Goal: Task Accomplishment & Management: Manage account settings

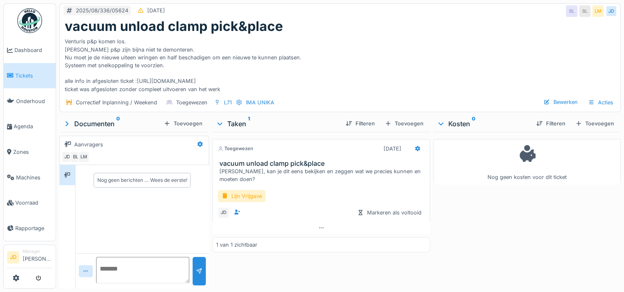
click at [33, 68] on link "Tickets" at bounding box center [30, 76] width 52 height 26
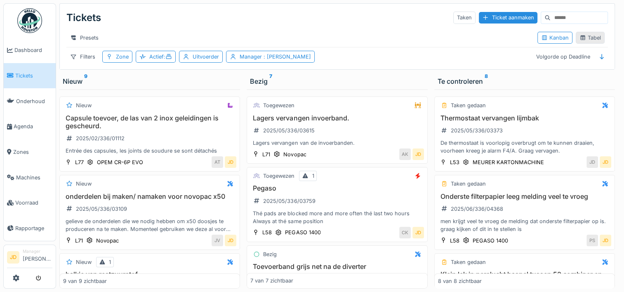
click at [586, 41] on div "Tabel" at bounding box center [589, 38] width 21 height 8
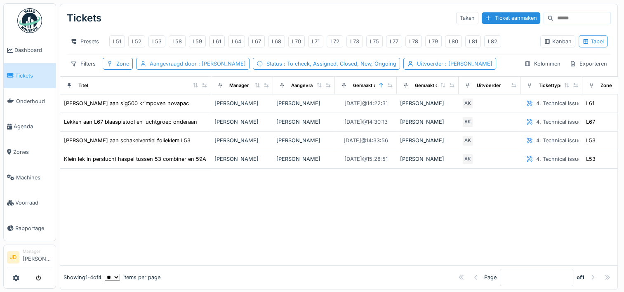
click at [197, 67] on span ": Bart Moens" at bounding box center [221, 64] width 49 height 6
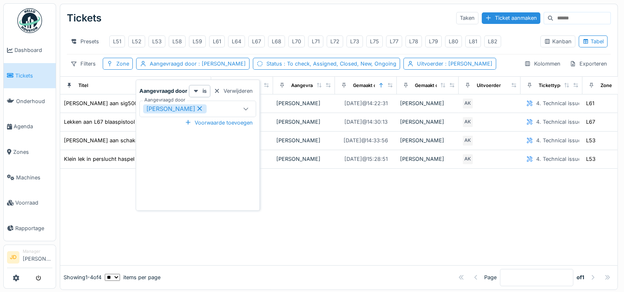
click at [196, 111] on icon at bounding box center [199, 109] width 7 height 6
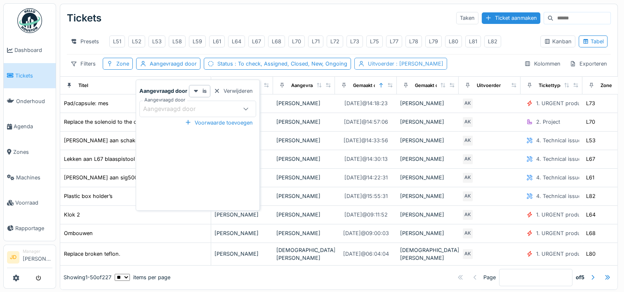
click at [417, 67] on span ": Adrian Kostera" at bounding box center [418, 64] width 49 height 6
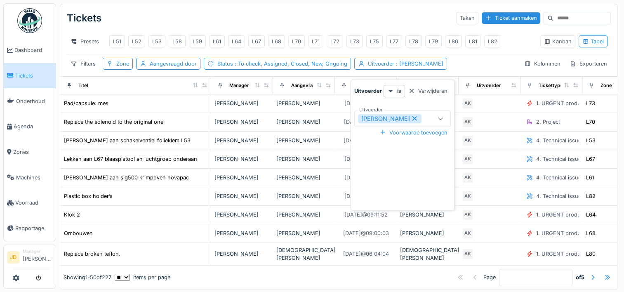
click at [411, 117] on icon at bounding box center [414, 118] width 7 height 6
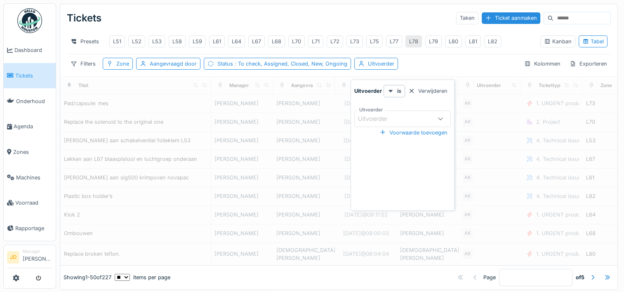
click at [411, 42] on div "L78" at bounding box center [413, 42] width 9 height 8
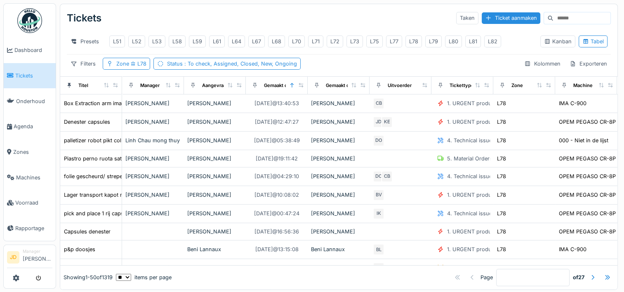
drag, startPoint x: 118, startPoint y: 94, endPoint x: 141, endPoint y: 97, distance: 23.2
click at [141, 94] on tr "Titel Manager Aangevraagd door Gemaakt op Gemaakt door Uitvoerder Tickettype Zo…" at bounding box center [493, 85] width 866 height 18
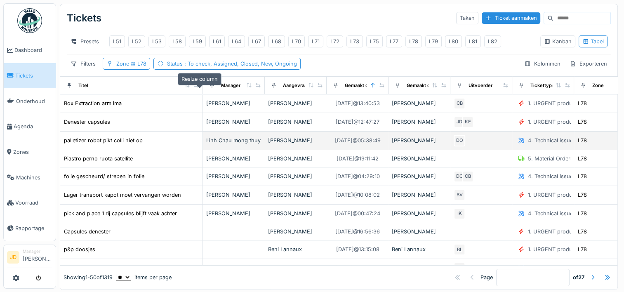
drag, startPoint x: 117, startPoint y: 89, endPoint x: 277, endPoint y: 153, distance: 172.4
click at [198, 87] on icon at bounding box center [196, 85] width 5 height 5
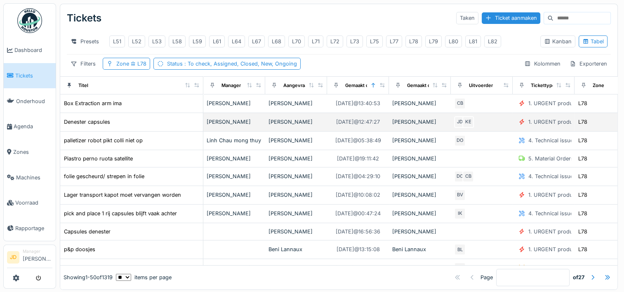
click at [158, 126] on div "Denester capsules" at bounding box center [132, 122] width 136 height 9
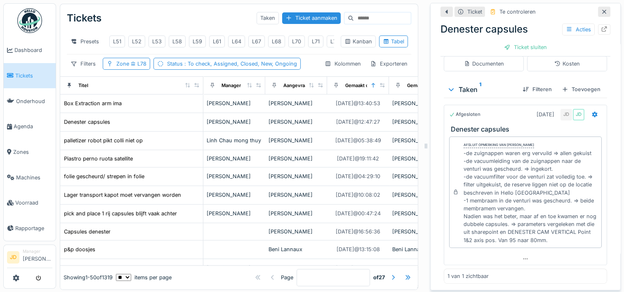
scroll to position [8, 0]
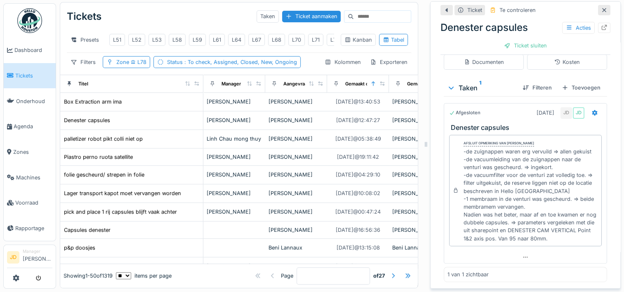
click at [601, 7] on icon at bounding box center [604, 9] width 7 height 5
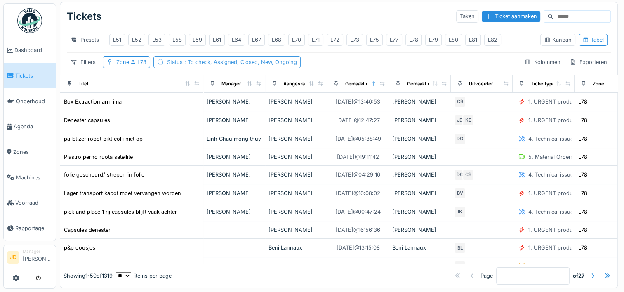
click at [239, 61] on span ": To check, Assigned, Closed, New, Ongoing" at bounding box center [240, 62] width 114 height 6
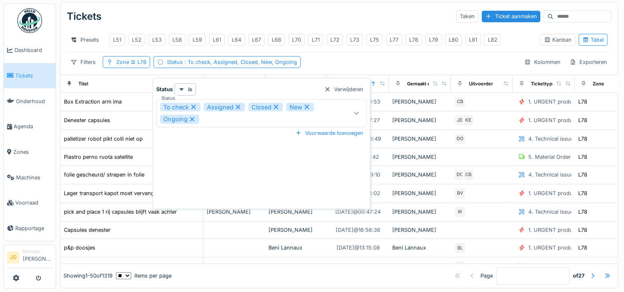
click at [243, 112] on div "To check Assigned Closed New Ongoing" at bounding box center [248, 113] width 176 height 21
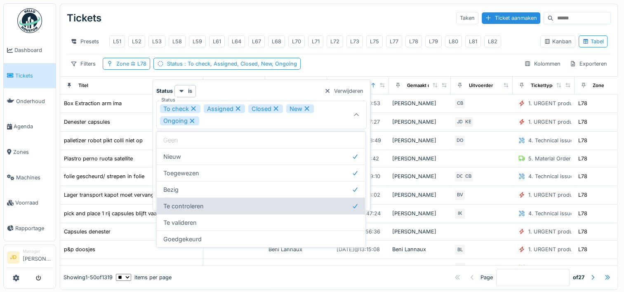
click at [224, 203] on div "Te controleren" at bounding box center [261, 206] width 208 height 16
type input "**********"
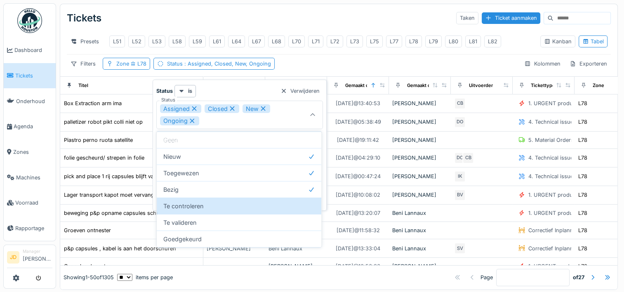
click at [313, 63] on div "Tickets Taken Ticket aanmaken Presets L51 L52 L53 L58 L59 L61 L64 L67 L68 L70 L…" at bounding box center [338, 40] width 557 height 72
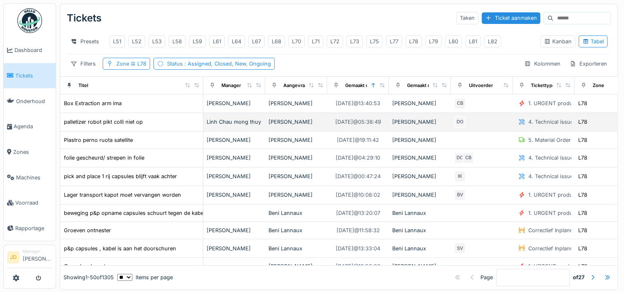
click at [153, 125] on div "palletizer robot pikt colli niet op" at bounding box center [132, 122] width 136 height 9
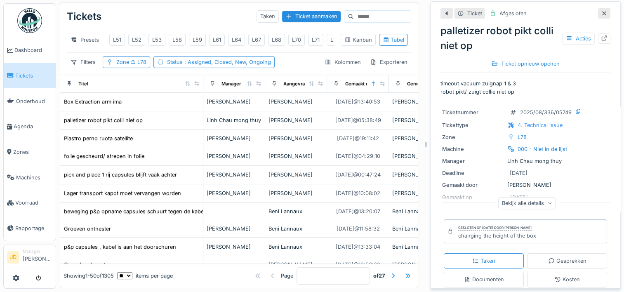
click at [598, 8] on div at bounding box center [604, 13] width 12 height 10
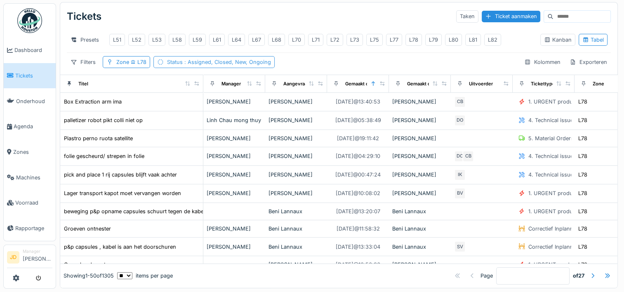
click at [218, 65] on span ": Assigned, Closed, New, Ongoing" at bounding box center [227, 62] width 88 height 6
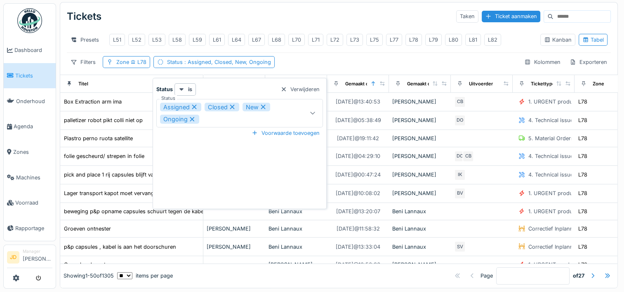
click at [233, 111] on div "Assigned Closed New Ongoing" at bounding box center [228, 113] width 136 height 21
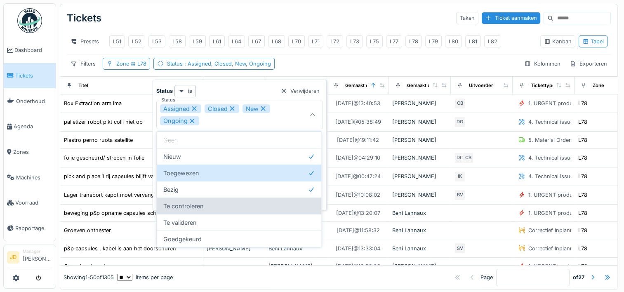
click at [212, 206] on div "Te controleren" at bounding box center [239, 206] width 165 height 16
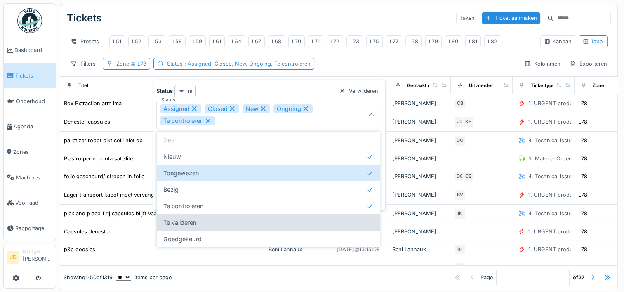
click at [249, 224] on div "Te valideren" at bounding box center [268, 222] width 223 height 16
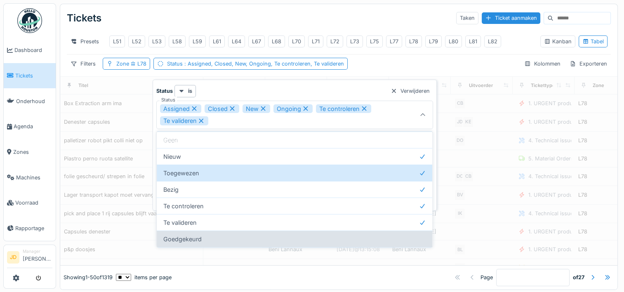
click at [253, 238] on div "Goedgekeurd" at bounding box center [294, 238] width 275 height 16
type input "**********"
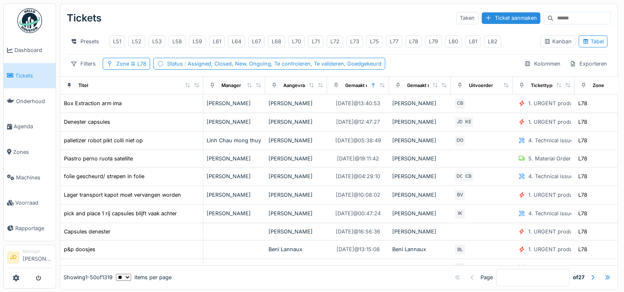
click at [313, 19] on div "Tickets Taken Ticket aanmaken" at bounding box center [339, 17] width 544 height 21
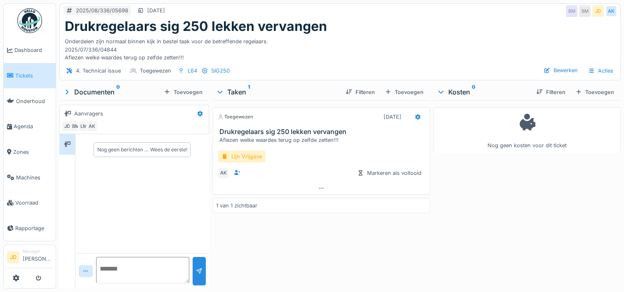
click at [25, 79] on link "Tickets" at bounding box center [30, 76] width 52 height 26
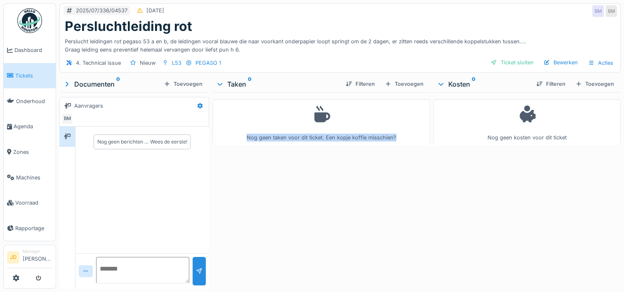
drag, startPoint x: 322, startPoint y: 246, endPoint x: 276, endPoint y: 86, distance: 166.4
click at [276, 86] on div "Taken 0 Filteren Toevoegen Nog geen taken voor dit ticket. Een kopje koffie mis…" at bounding box center [321, 180] width 218 height 209
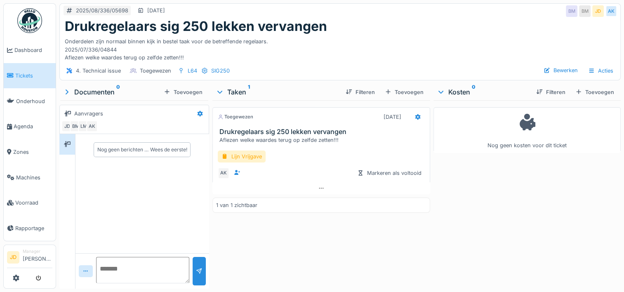
click at [20, 74] on span "Tickets" at bounding box center [33, 76] width 37 height 8
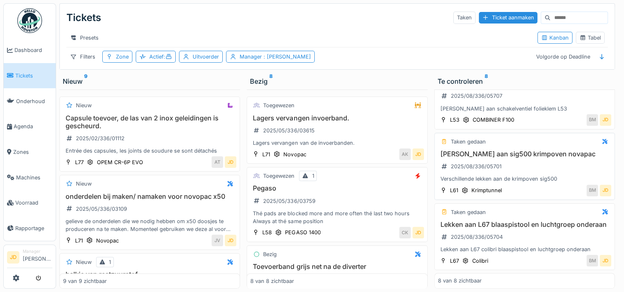
scroll to position [6, 0]
click at [539, 230] on div "Lekken aan L67 blaaspistool en luchtgroep onderaan 2025/08/336/05704 Lekken aan…" at bounding box center [524, 237] width 173 height 33
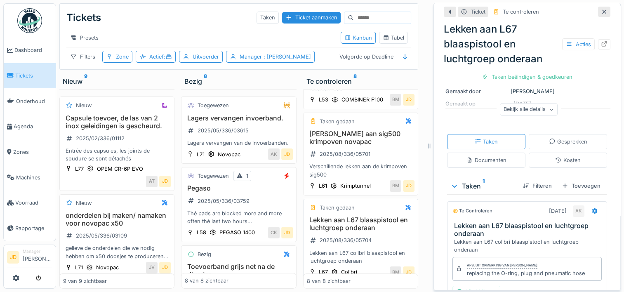
scroll to position [145, 0]
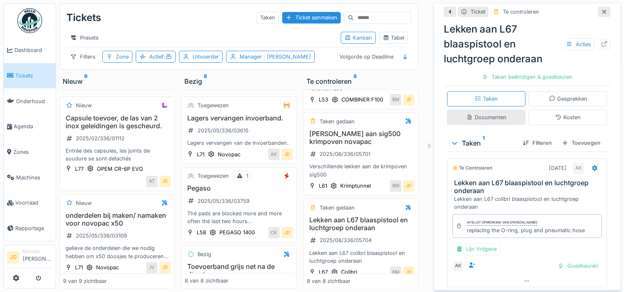
click at [488, 113] on div "Documenten" at bounding box center [486, 117] width 40 height 8
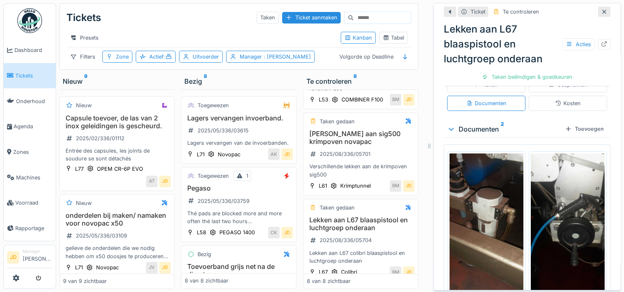
scroll to position [157, 0]
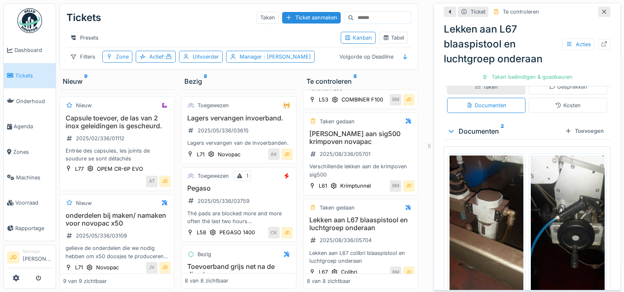
click at [484, 85] on div "Taken" at bounding box center [486, 87] width 23 height 8
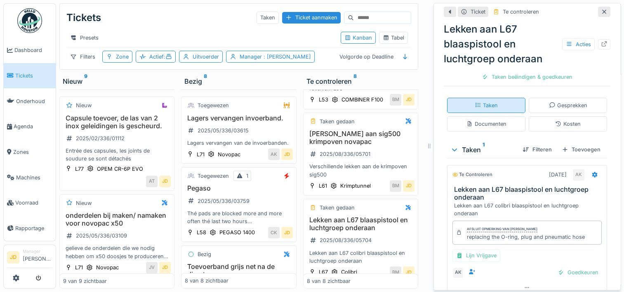
scroll to position [167, 0]
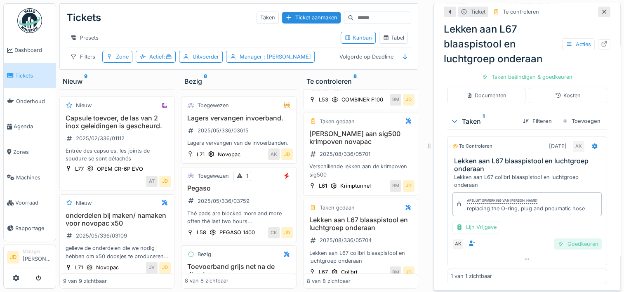
click at [557, 238] on div "Goedkeuren" at bounding box center [577, 243] width 47 height 11
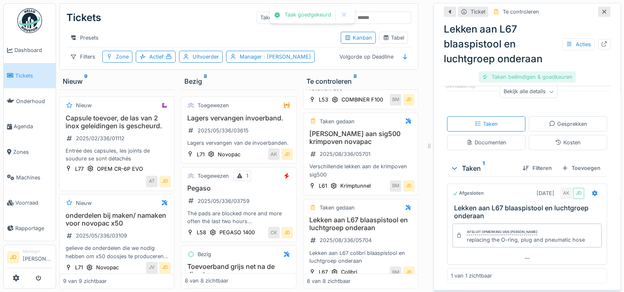
scroll to position [120, 0]
click at [517, 72] on div "Ticket sluiten" at bounding box center [526, 76] width 49 height 11
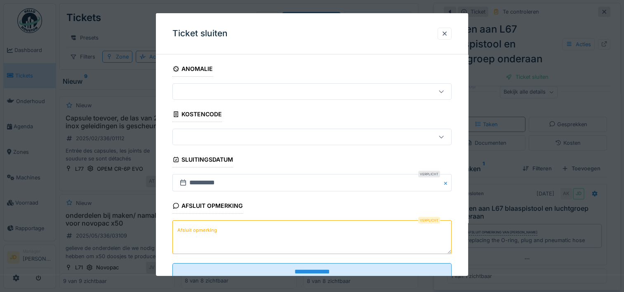
click at [229, 245] on textarea "Afsluit opmerking" at bounding box center [311, 237] width 279 height 34
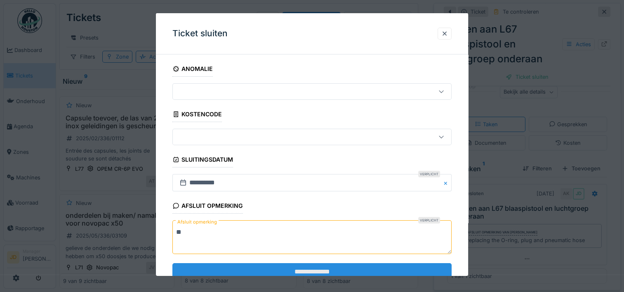
type textarea "**"
click at [290, 266] on input "**********" at bounding box center [311, 271] width 279 height 17
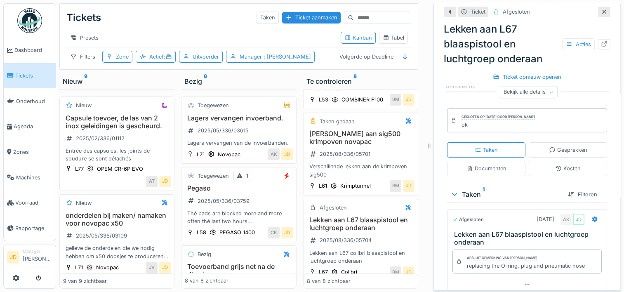
click at [598, 9] on div at bounding box center [604, 12] width 12 height 10
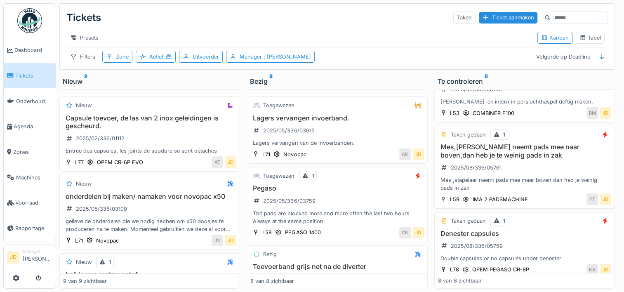
scroll to position [202, 0]
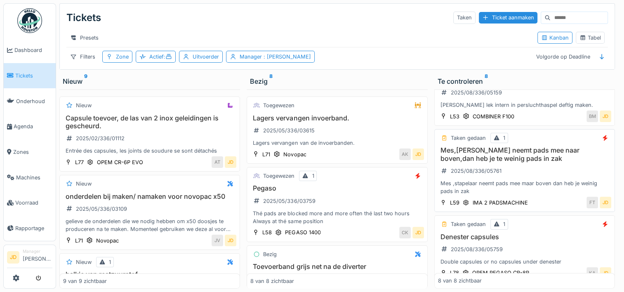
click at [549, 160] on div "Mes,[PERSON_NAME] neemt pads mee naar boven,dan heb je te weinig pads in zak 20…" at bounding box center [524, 170] width 173 height 49
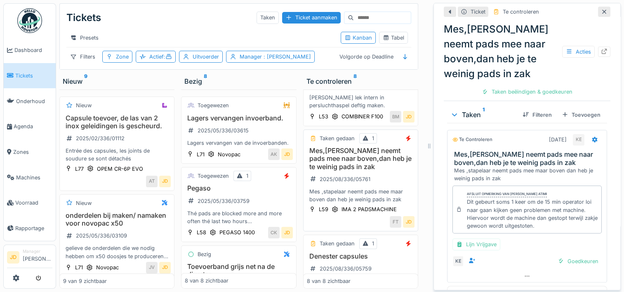
scroll to position [196, 0]
click at [564, 257] on div "Goedkeuren" at bounding box center [577, 261] width 47 height 11
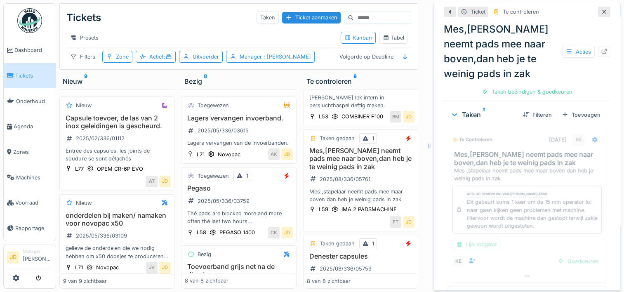
scroll to position [166, 0]
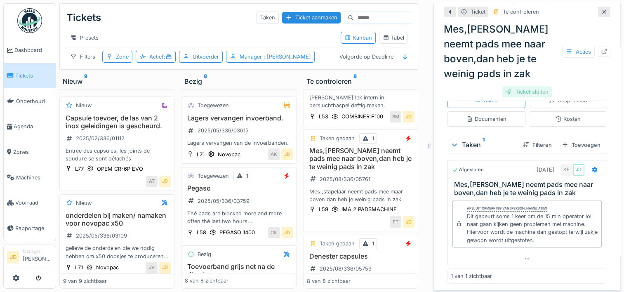
click at [525, 87] on div "Ticket sluiten" at bounding box center [526, 91] width 49 height 11
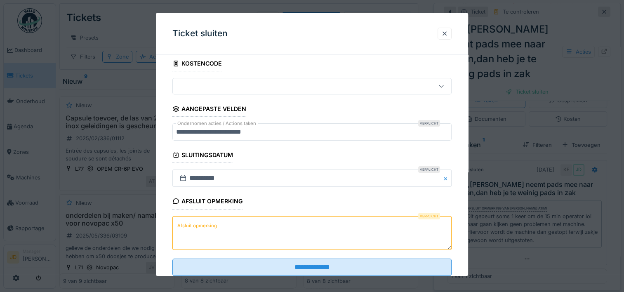
scroll to position [51, 0]
click at [276, 224] on textarea "Afsluit opmerking" at bounding box center [311, 232] width 279 height 34
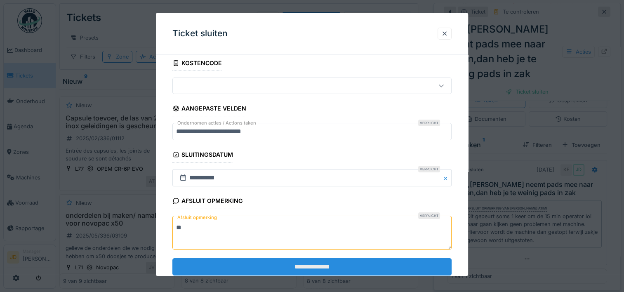
type textarea "**"
click at [315, 262] on input "**********" at bounding box center [311, 266] width 279 height 17
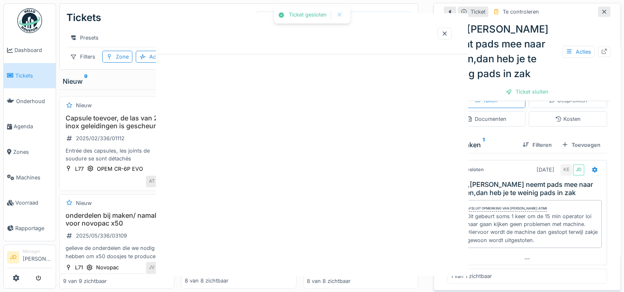
scroll to position [0, 0]
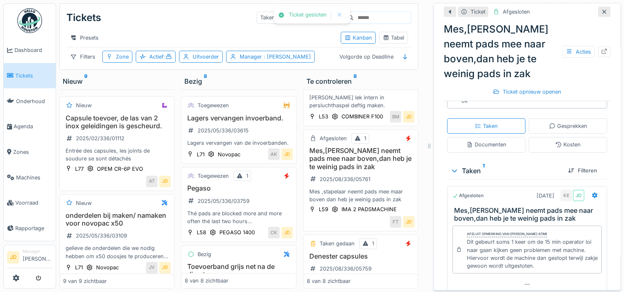
click at [601, 9] on icon at bounding box center [604, 11] width 7 height 5
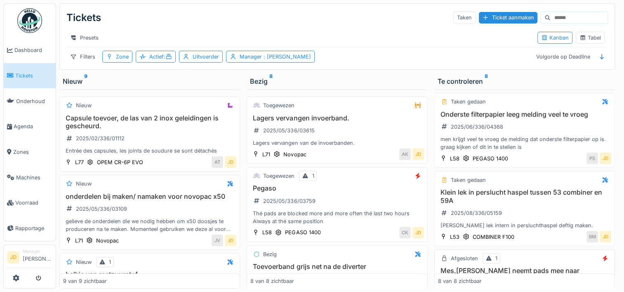
scroll to position [81, 0]
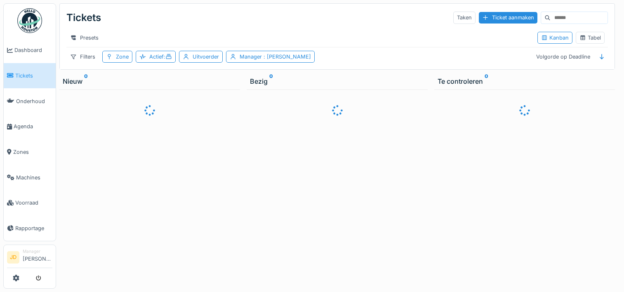
scroll to position [6, 0]
